Goal: Task Accomplishment & Management: Use online tool/utility

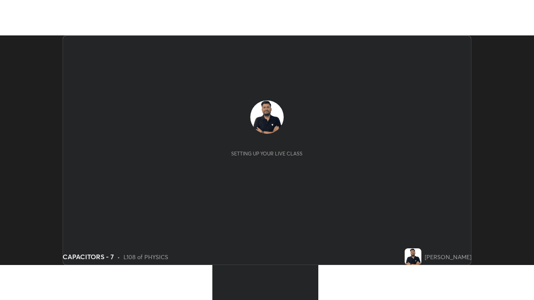
scroll to position [230, 534]
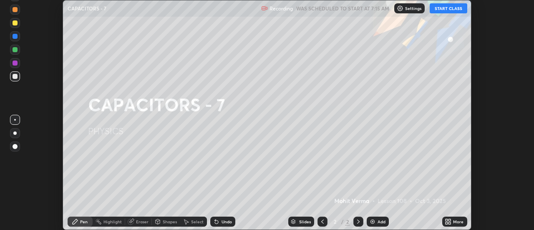
click at [457, 7] on button "START CLASS" at bounding box center [449, 8] width 38 height 10
click at [449, 222] on icon at bounding box center [450, 223] width 2 height 2
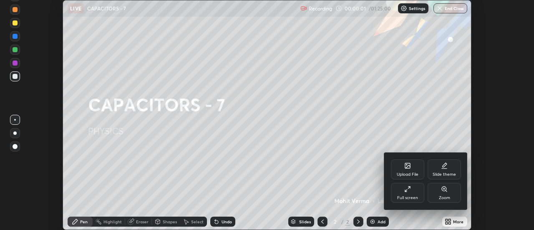
click at [411, 198] on div "Full screen" at bounding box center [407, 198] width 21 height 4
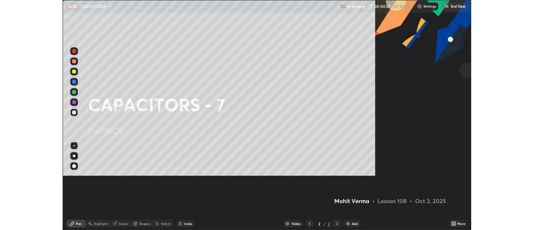
scroll to position [300, 534]
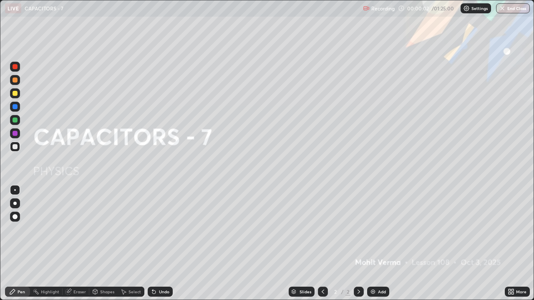
click at [380, 229] on div "Add" at bounding box center [378, 292] width 22 height 10
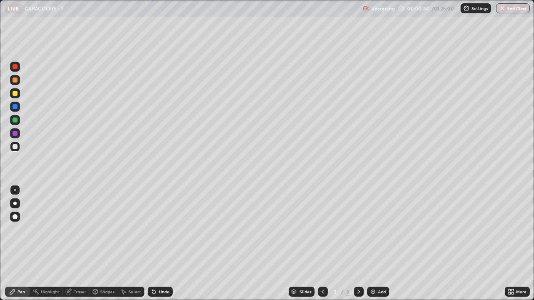
click at [159, 229] on div "Undo" at bounding box center [164, 292] width 10 height 4
click at [157, 229] on div "Undo" at bounding box center [160, 292] width 25 height 10
click at [156, 229] on div "Undo" at bounding box center [160, 292] width 25 height 10
click at [156, 229] on icon at bounding box center [154, 292] width 7 height 7
click at [155, 229] on div "Undo" at bounding box center [160, 292] width 25 height 10
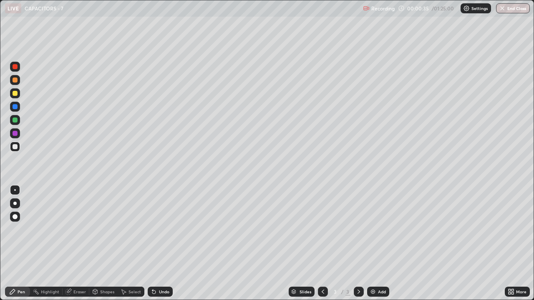
click at [153, 229] on div "Undo" at bounding box center [160, 292] width 25 height 10
click at [151, 229] on div "Undo" at bounding box center [160, 292] width 25 height 10
click at [151, 229] on icon at bounding box center [154, 292] width 7 height 7
click at [150, 229] on div "Undo" at bounding box center [160, 292] width 25 height 10
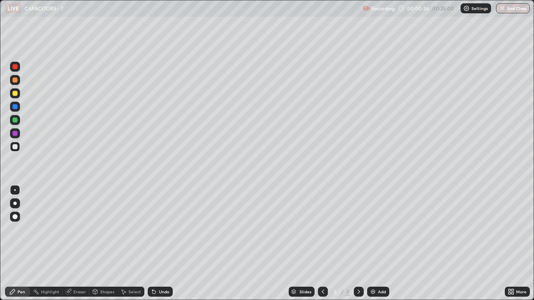
click at [151, 229] on icon at bounding box center [154, 292] width 7 height 7
click at [149, 229] on div "Undo" at bounding box center [160, 292] width 25 height 10
click at [151, 229] on icon at bounding box center [154, 292] width 7 height 7
click at [156, 229] on div "Undo" at bounding box center [160, 292] width 25 height 10
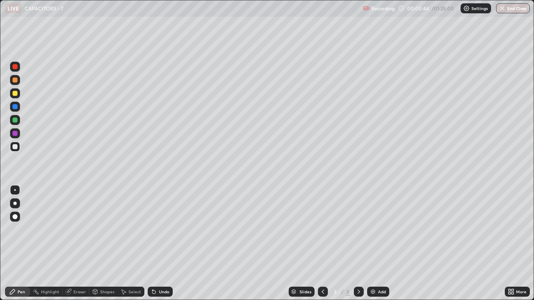
click at [156, 229] on div "Undo" at bounding box center [160, 292] width 25 height 10
click at [378, 229] on div "Add" at bounding box center [382, 292] width 8 height 4
click at [169, 229] on div "Undo" at bounding box center [160, 292] width 25 height 10
click at [16, 96] on div at bounding box center [15, 93] width 10 height 10
click at [14, 147] on div at bounding box center [15, 146] width 5 height 5
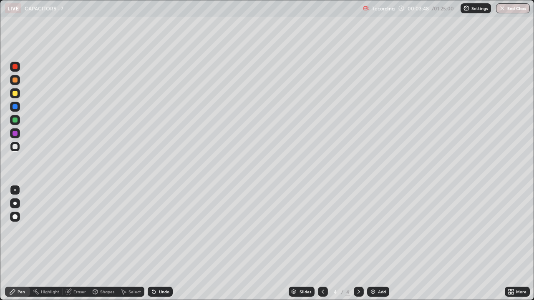
click at [15, 93] on div at bounding box center [15, 93] width 5 height 5
click at [159, 229] on div "Undo" at bounding box center [160, 292] width 25 height 10
click at [372, 229] on img at bounding box center [373, 292] width 7 height 7
click at [17, 147] on div at bounding box center [15, 146] width 5 height 5
click at [15, 93] on div at bounding box center [15, 93] width 5 height 5
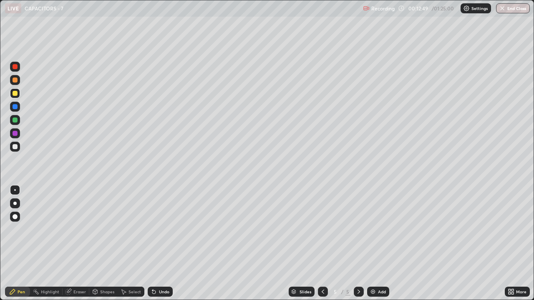
click at [75, 229] on div "Eraser" at bounding box center [76, 292] width 27 height 10
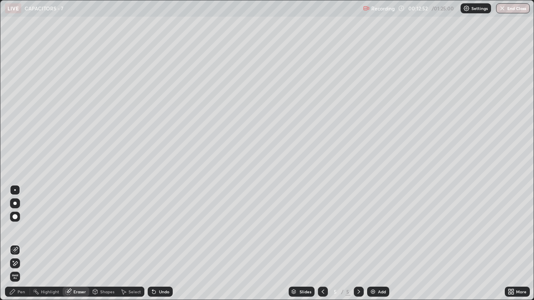
click at [15, 229] on icon at bounding box center [15, 264] width 5 height 4
click at [19, 229] on div "Pen" at bounding box center [22, 292] width 8 height 4
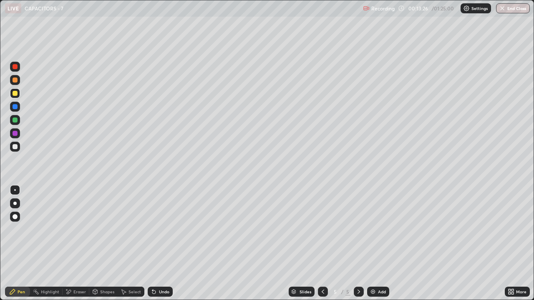
click at [376, 229] on div "Add" at bounding box center [378, 292] width 22 height 10
click at [166, 229] on div "Undo" at bounding box center [160, 292] width 25 height 10
click at [168, 229] on div "Undo" at bounding box center [164, 292] width 10 height 4
click at [168, 229] on div "Undo" at bounding box center [160, 292] width 25 height 10
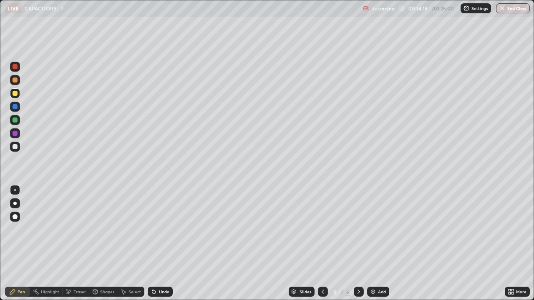
click at [169, 229] on div "Undo" at bounding box center [160, 292] width 25 height 10
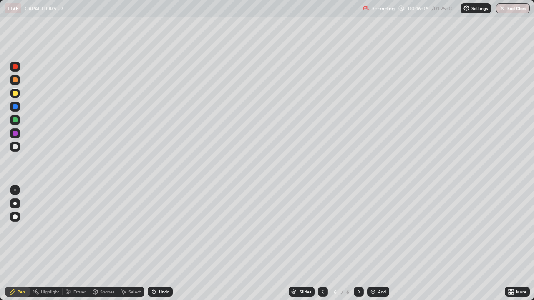
click at [15, 147] on div at bounding box center [15, 146] width 5 height 5
click at [75, 229] on div "Eraser" at bounding box center [79, 292] width 13 height 4
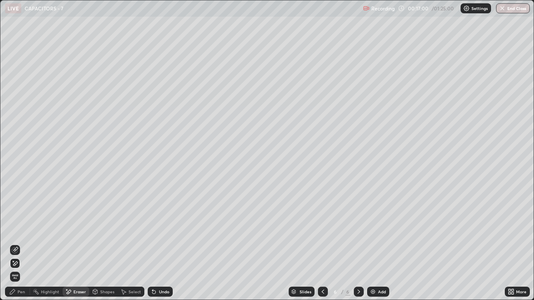
click at [21, 229] on div "Pen" at bounding box center [22, 292] width 8 height 4
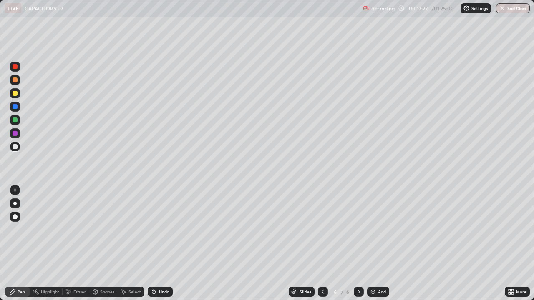
click at [81, 229] on div "Eraser" at bounding box center [76, 292] width 27 height 10
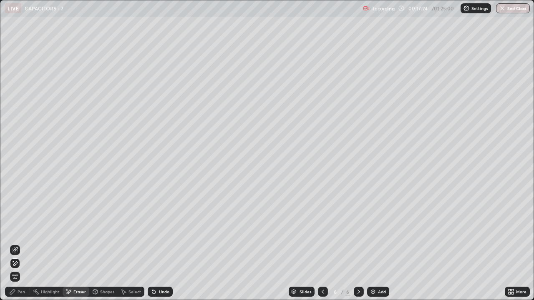
click at [23, 229] on div "Pen" at bounding box center [17, 292] width 25 height 10
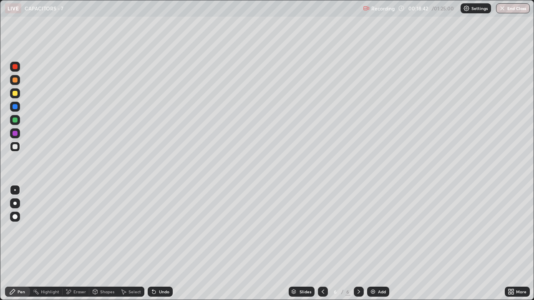
click at [381, 229] on div "Add" at bounding box center [382, 292] width 8 height 4
click at [13, 93] on div at bounding box center [15, 93] width 5 height 5
click at [15, 148] on div at bounding box center [15, 146] width 5 height 5
click at [76, 229] on div "Eraser" at bounding box center [79, 292] width 13 height 4
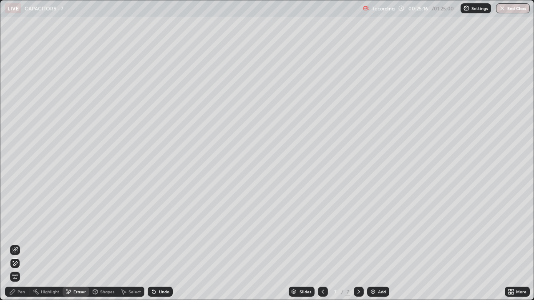
click at [19, 229] on div "Pen" at bounding box center [17, 292] width 25 height 10
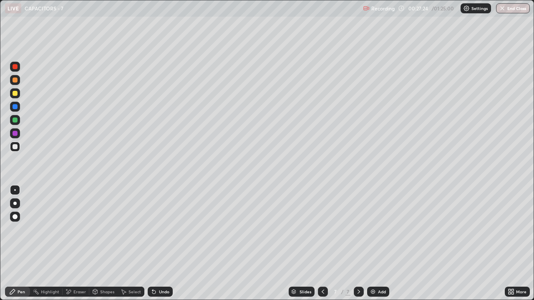
click at [416, 229] on div "Slides 7 / 7 Add" at bounding box center [339, 292] width 332 height 17
click at [384, 229] on div "Add" at bounding box center [382, 292] width 8 height 4
click at [0, 190] on div "Setting up your live class" at bounding box center [267, 150] width 534 height 300
click at [159, 229] on div "Undo" at bounding box center [164, 292] width 10 height 4
click at [13, 92] on div at bounding box center [15, 93] width 5 height 5
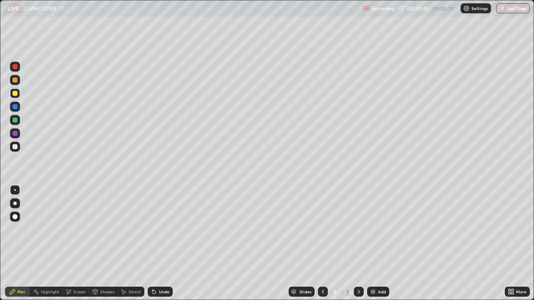
click at [15, 147] on div at bounding box center [15, 146] width 5 height 5
click at [18, 93] on div at bounding box center [15, 93] width 10 height 10
click at [13, 149] on div at bounding box center [15, 147] width 10 height 10
click at [164, 229] on div "Undo" at bounding box center [164, 292] width 10 height 4
click at [163, 229] on div "Undo" at bounding box center [164, 292] width 10 height 4
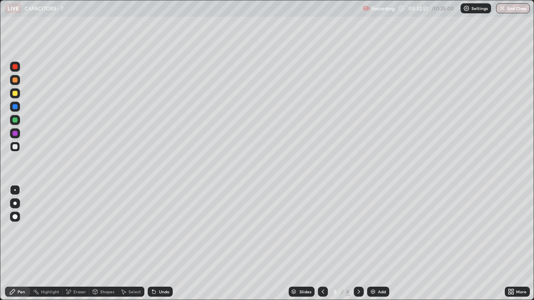
click at [164, 229] on div "Undo" at bounding box center [164, 292] width 10 height 4
click at [165, 229] on div "Undo" at bounding box center [160, 292] width 25 height 10
click at [166, 229] on div "Undo" at bounding box center [160, 292] width 25 height 10
click at [15, 93] on div at bounding box center [15, 93] width 5 height 5
click at [383, 229] on div "Add" at bounding box center [378, 292] width 22 height 10
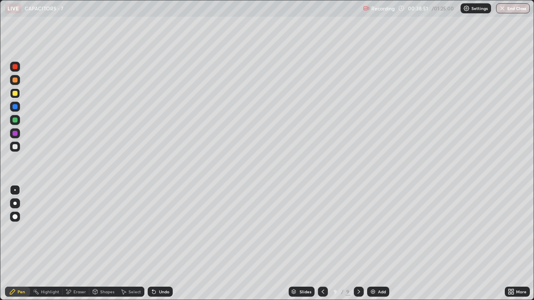
click at [74, 229] on div "Eraser" at bounding box center [79, 292] width 13 height 4
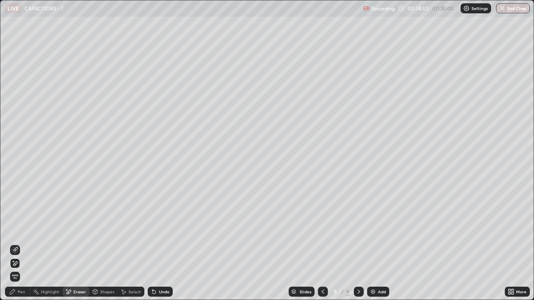
click at [18, 229] on div "Pen" at bounding box center [22, 292] width 8 height 4
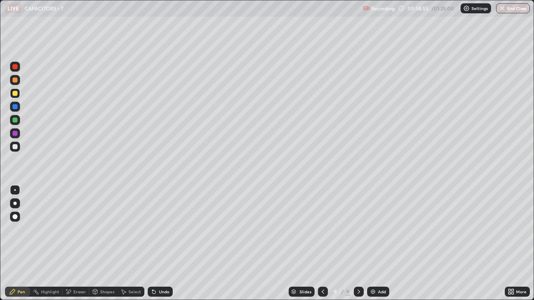
click at [81, 229] on div "Eraser" at bounding box center [79, 292] width 13 height 4
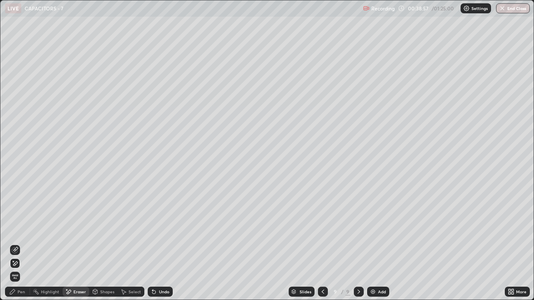
click at [23, 229] on div "Pen" at bounding box center [17, 292] width 25 height 10
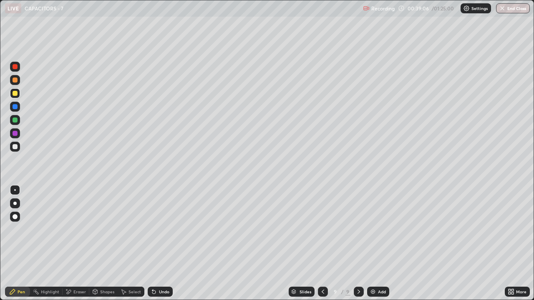
click at [14, 149] on div at bounding box center [15, 146] width 5 height 5
click at [385, 229] on div "Add" at bounding box center [378, 292] width 22 height 10
click at [153, 229] on icon at bounding box center [153, 292] width 3 height 3
click at [154, 229] on icon at bounding box center [153, 292] width 3 height 3
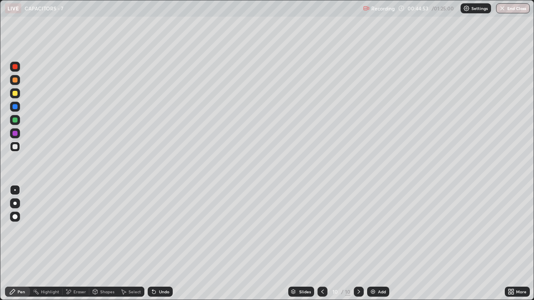
click at [154, 229] on icon at bounding box center [153, 292] width 3 height 3
click at [156, 229] on div "Undo" at bounding box center [160, 292] width 25 height 10
click at [159, 229] on div "Undo" at bounding box center [164, 292] width 10 height 4
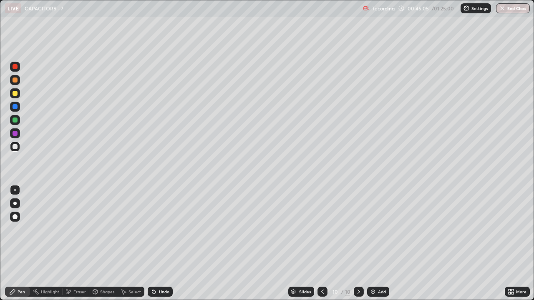
click at [153, 229] on icon at bounding box center [153, 292] width 3 height 3
click at [468, 229] on div "Slides 10 / 10 Add" at bounding box center [339, 292] width 332 height 17
click at [380, 229] on div "Add" at bounding box center [382, 292] width 8 height 4
click at [15, 107] on div at bounding box center [15, 106] width 5 height 5
click at [14, 145] on div at bounding box center [15, 146] width 5 height 5
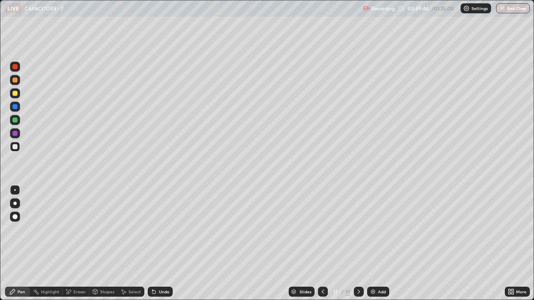
click at [19, 108] on div at bounding box center [15, 107] width 10 height 10
click at [16, 147] on div at bounding box center [15, 146] width 5 height 5
click at [163, 229] on div "Undo" at bounding box center [160, 292] width 25 height 10
click at [165, 229] on div "Undo" at bounding box center [160, 292] width 25 height 10
click at [164, 229] on div "Undo" at bounding box center [160, 292] width 25 height 10
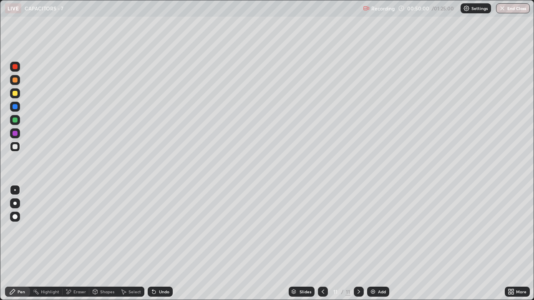
click at [162, 229] on div "Undo" at bounding box center [160, 292] width 25 height 10
click at [161, 229] on div "Undo" at bounding box center [160, 292] width 25 height 10
click at [18, 106] on div at bounding box center [15, 107] width 10 height 10
click at [16, 147] on div at bounding box center [15, 146] width 5 height 5
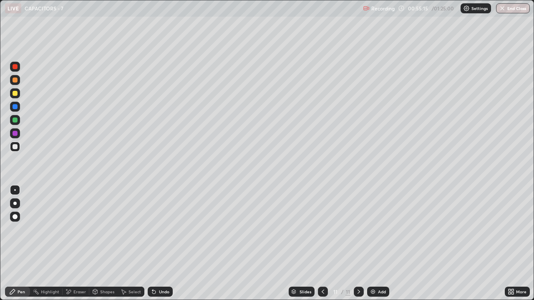
click at [14, 120] on div at bounding box center [15, 120] width 5 height 5
click at [384, 229] on div "Add" at bounding box center [378, 292] width 22 height 10
click at [15, 147] on div at bounding box center [15, 146] width 5 height 5
click at [13, 122] on div at bounding box center [15, 120] width 5 height 5
click at [14, 148] on div at bounding box center [15, 146] width 5 height 5
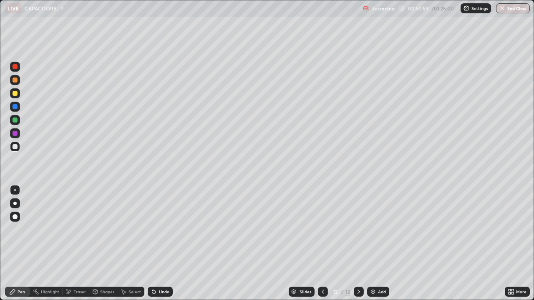
click at [15, 96] on div at bounding box center [15, 93] width 10 height 10
click at [14, 108] on div at bounding box center [15, 106] width 5 height 5
click at [16, 145] on div at bounding box center [15, 146] width 5 height 5
click at [155, 229] on icon at bounding box center [154, 292] width 7 height 7
click at [17, 133] on div at bounding box center [15, 133] width 5 height 5
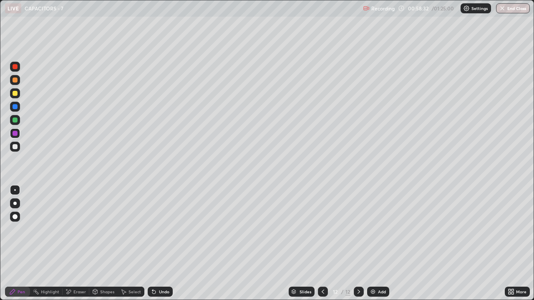
click at [16, 147] on div at bounding box center [15, 146] width 5 height 5
click at [161, 229] on div "Undo" at bounding box center [160, 292] width 25 height 10
click at [159, 229] on div "Undo" at bounding box center [164, 292] width 10 height 4
click at [158, 229] on div "Undo" at bounding box center [160, 292] width 25 height 10
click at [157, 229] on div "Undo" at bounding box center [160, 292] width 25 height 10
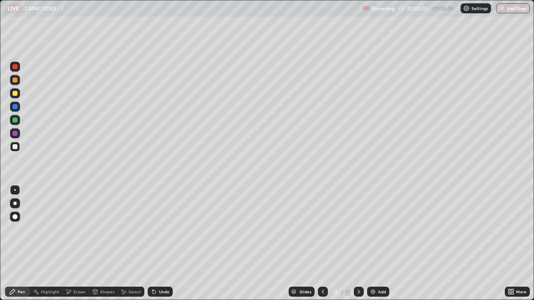
click at [157, 229] on div "Undo" at bounding box center [160, 292] width 25 height 10
click at [156, 229] on div "Undo" at bounding box center [160, 292] width 25 height 10
click at [157, 229] on div "Undo" at bounding box center [160, 292] width 25 height 10
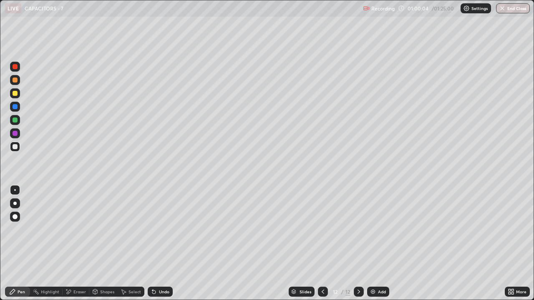
click at [157, 229] on div "Undo" at bounding box center [160, 292] width 25 height 10
click at [156, 229] on icon at bounding box center [154, 292] width 7 height 7
click at [156, 229] on div "Undo" at bounding box center [160, 292] width 25 height 10
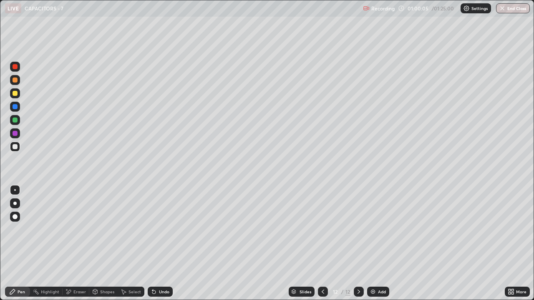
click at [156, 229] on div "Undo" at bounding box center [160, 292] width 25 height 10
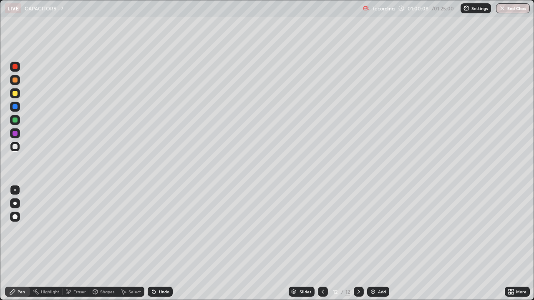
click at [156, 229] on div "Undo" at bounding box center [160, 292] width 25 height 10
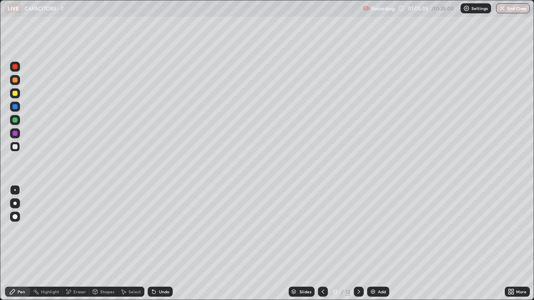
click at [14, 106] on div at bounding box center [15, 106] width 5 height 5
click at [13, 121] on div at bounding box center [15, 120] width 5 height 5
click at [15, 145] on div at bounding box center [15, 146] width 5 height 5
click at [14, 120] on div at bounding box center [15, 120] width 5 height 5
click at [382, 229] on div "Add" at bounding box center [382, 292] width 8 height 4
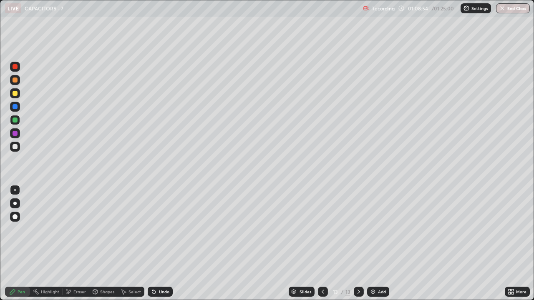
click at [14, 151] on div at bounding box center [15, 147] width 10 height 10
click at [15, 93] on div at bounding box center [15, 93] width 5 height 5
click at [381, 229] on div "Add" at bounding box center [382, 292] width 8 height 4
click at [14, 148] on div at bounding box center [15, 146] width 5 height 5
click at [159, 229] on div "Undo" at bounding box center [164, 292] width 10 height 4
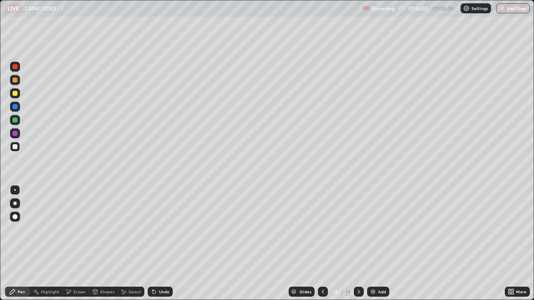
click at [79, 229] on div "Eraser" at bounding box center [79, 292] width 13 height 4
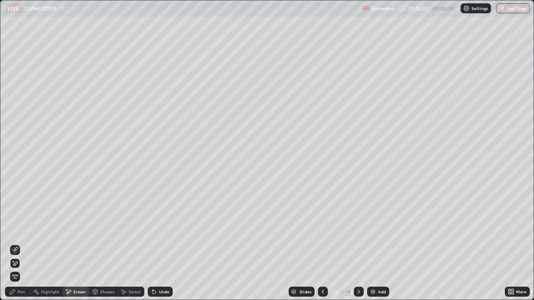
click at [18, 229] on div "Pen" at bounding box center [17, 292] width 25 height 10
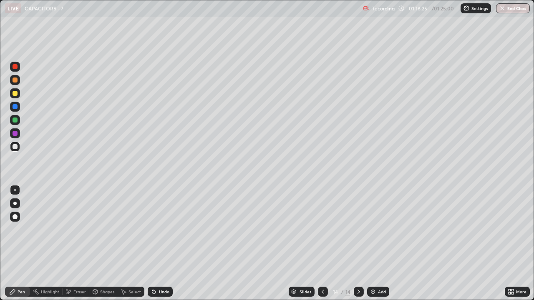
click at [164, 229] on div "Undo" at bounding box center [164, 292] width 10 height 4
click at [166, 229] on div "Undo" at bounding box center [160, 292] width 25 height 10
click at [167, 229] on div "Undo" at bounding box center [164, 292] width 10 height 4
click at [166, 229] on div "Undo" at bounding box center [164, 292] width 10 height 4
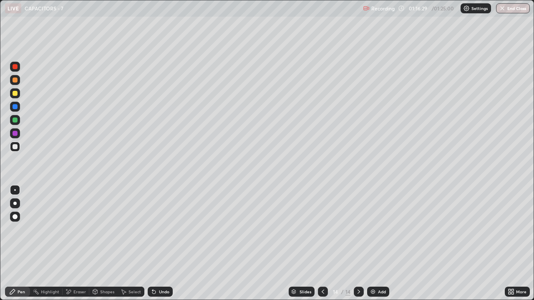
click at [73, 229] on div "Eraser" at bounding box center [79, 292] width 13 height 4
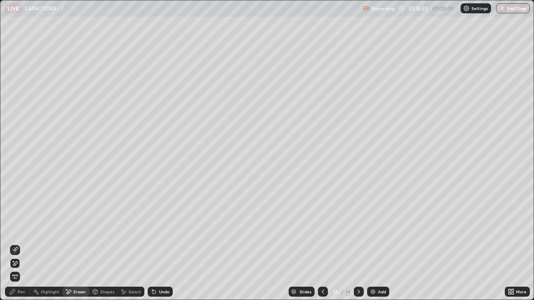
click at [23, 229] on div "Pen" at bounding box center [17, 292] width 25 height 10
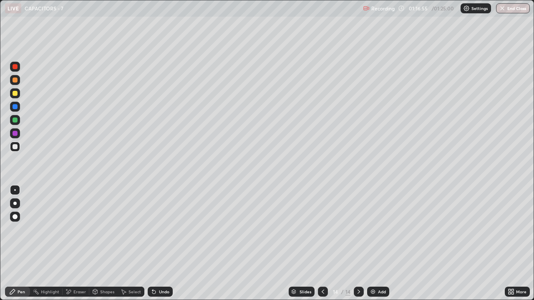
click at [16, 95] on div at bounding box center [15, 93] width 5 height 5
click at [154, 229] on icon at bounding box center [153, 292] width 3 height 3
click at [77, 229] on div "Eraser" at bounding box center [79, 292] width 13 height 4
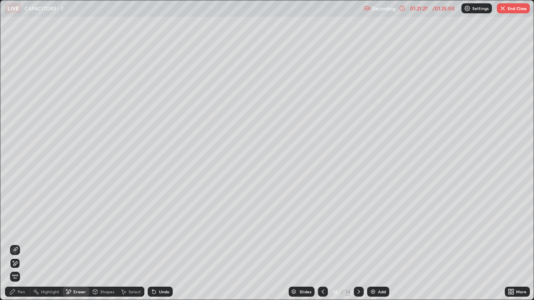
click at [27, 229] on div "Pen" at bounding box center [17, 292] width 25 height 10
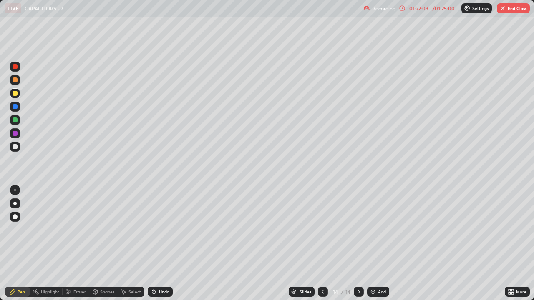
click at [376, 229] on div "Add" at bounding box center [378, 292] width 22 height 10
click at [156, 229] on icon at bounding box center [154, 292] width 7 height 7
click at [153, 229] on div "Undo" at bounding box center [160, 292] width 25 height 10
click at [152, 229] on div "Undo" at bounding box center [160, 292] width 25 height 10
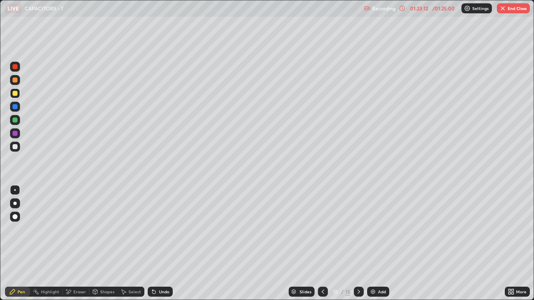
click at [152, 229] on div "Undo" at bounding box center [160, 292] width 25 height 10
click at [15, 146] on div at bounding box center [15, 146] width 5 height 5
click at [156, 229] on div "Undo" at bounding box center [160, 292] width 25 height 10
click at [156, 229] on icon at bounding box center [154, 292] width 7 height 7
click at [161, 229] on div "Undo" at bounding box center [164, 292] width 10 height 4
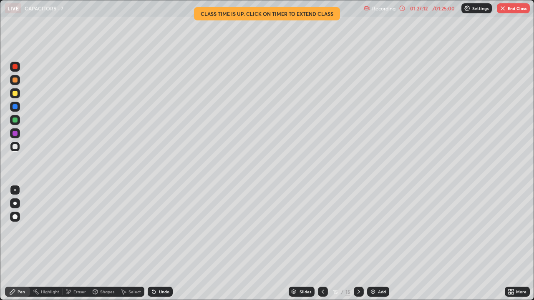
click at [509, 9] on button "End Class" at bounding box center [513, 8] width 33 height 10
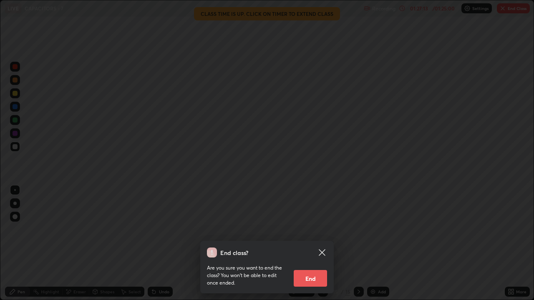
click at [310, 229] on button "End" at bounding box center [310, 278] width 33 height 17
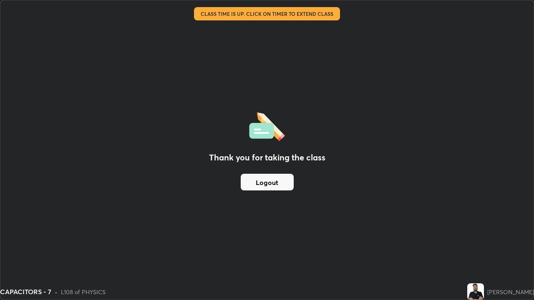
click at [280, 181] on button "Logout" at bounding box center [267, 182] width 53 height 17
click at [279, 184] on button "Logout" at bounding box center [267, 182] width 53 height 17
click at [280, 183] on button "Logout" at bounding box center [267, 182] width 53 height 17
click at [280, 182] on button "Logout" at bounding box center [267, 182] width 53 height 17
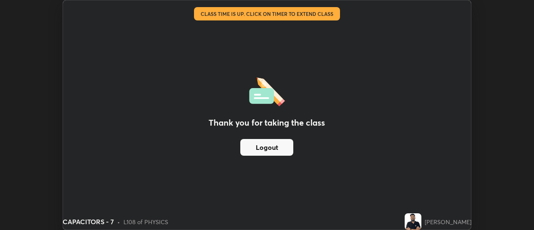
scroll to position [41494, 41189]
